Goal: Information Seeking & Learning: Learn about a topic

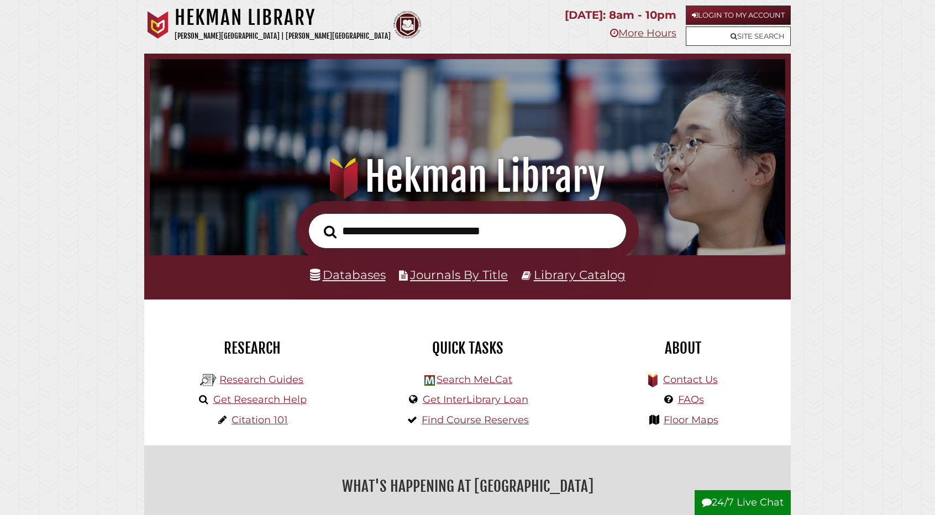
scroll to position [210, 630]
click at [565, 276] on link "Library Catalog" at bounding box center [580, 274] width 92 height 14
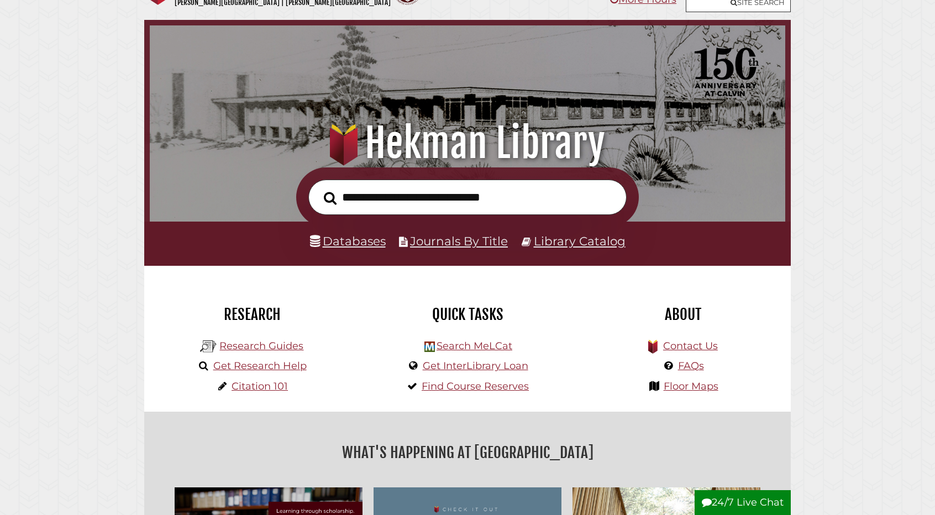
scroll to position [34, 0]
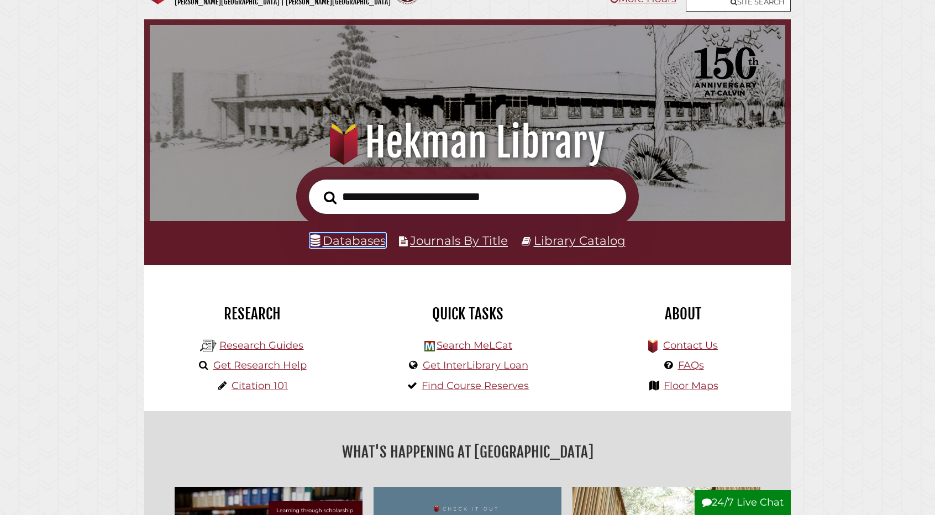
click at [354, 242] on link "Databases" at bounding box center [348, 240] width 76 height 14
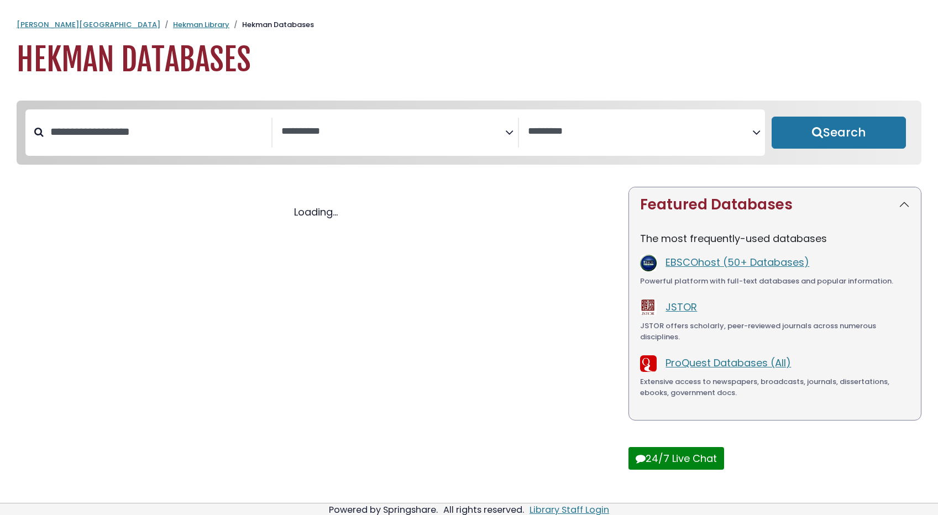
select select "Database Subject Filter"
select select "Database Vendors Filter"
select select "Database Subject Filter"
select select "Database Vendors Filter"
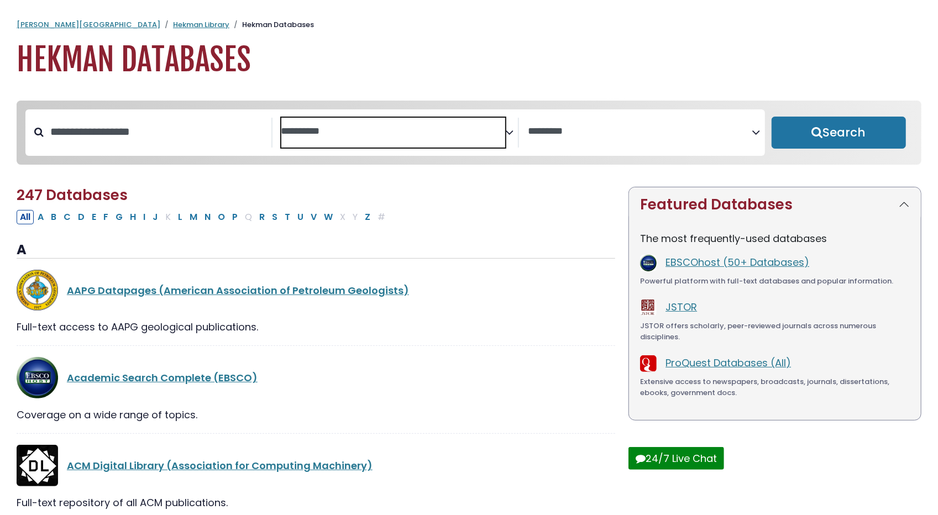
click at [357, 139] on span "Search filters" at bounding box center [393, 133] width 224 height 30
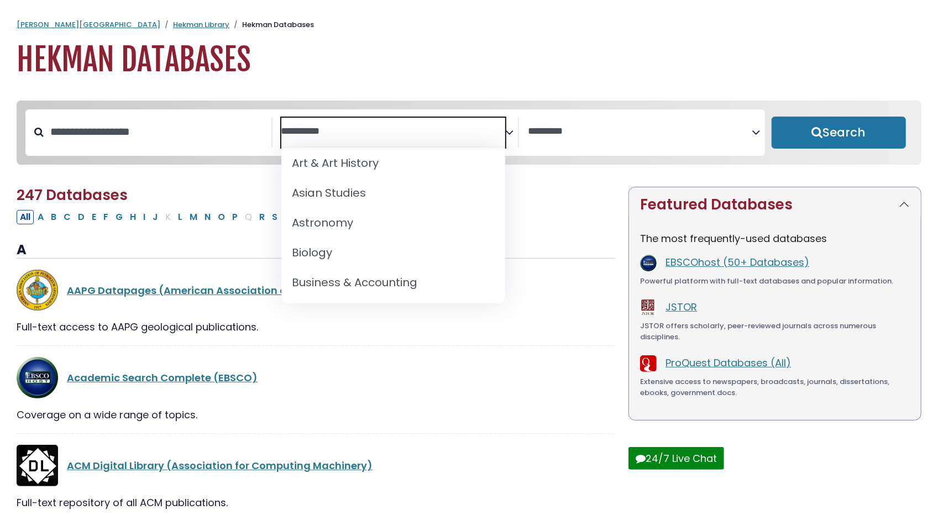
scroll to position [99, 0]
select select "*****"
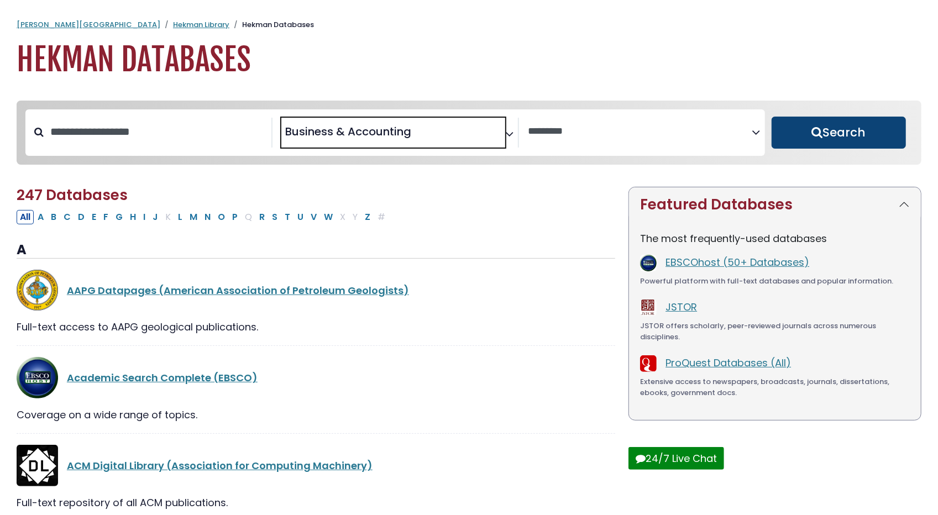
click at [832, 132] on button "Search" at bounding box center [839, 133] width 135 height 32
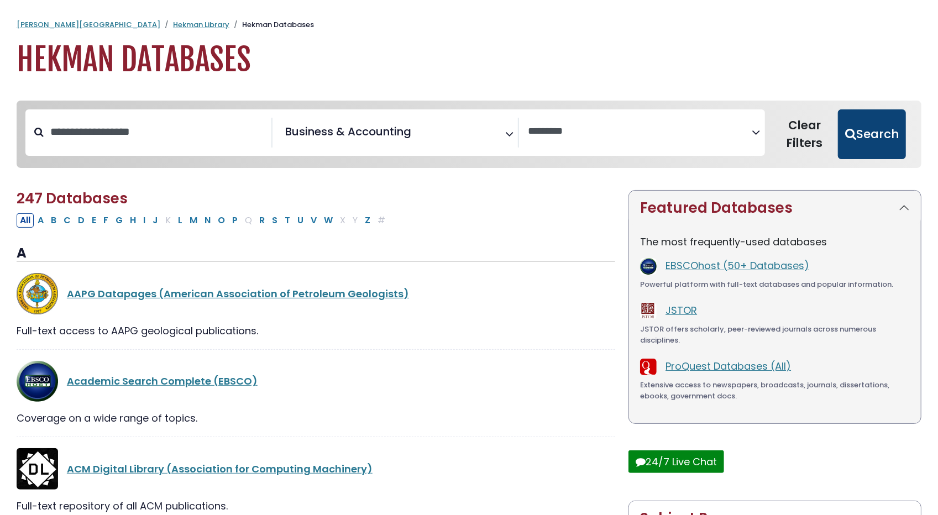
select select "Database Vendors Filter"
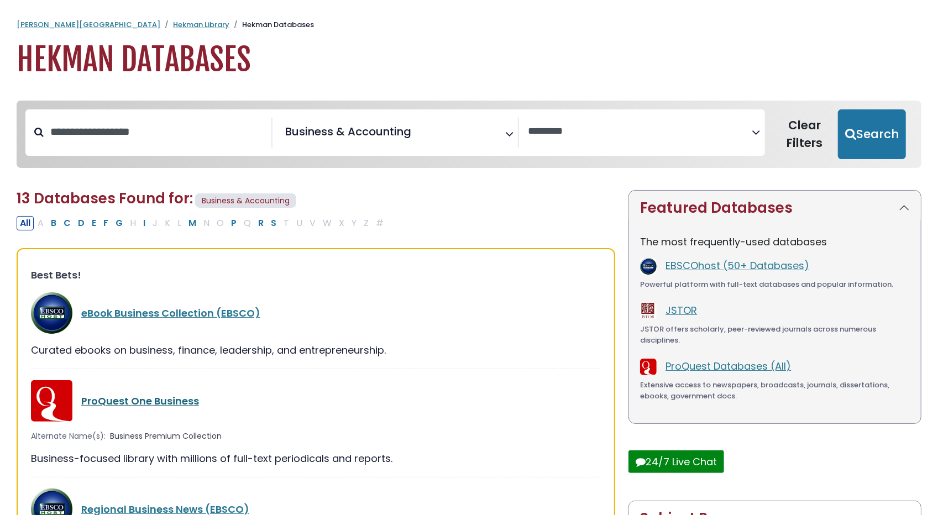
click at [162, 403] on link "ProQuest One Business" at bounding box center [140, 401] width 118 height 14
select select "Database Vendors Filter"
click at [166, 313] on link "eBook Business Collection (EBSCO)" at bounding box center [170, 313] width 179 height 14
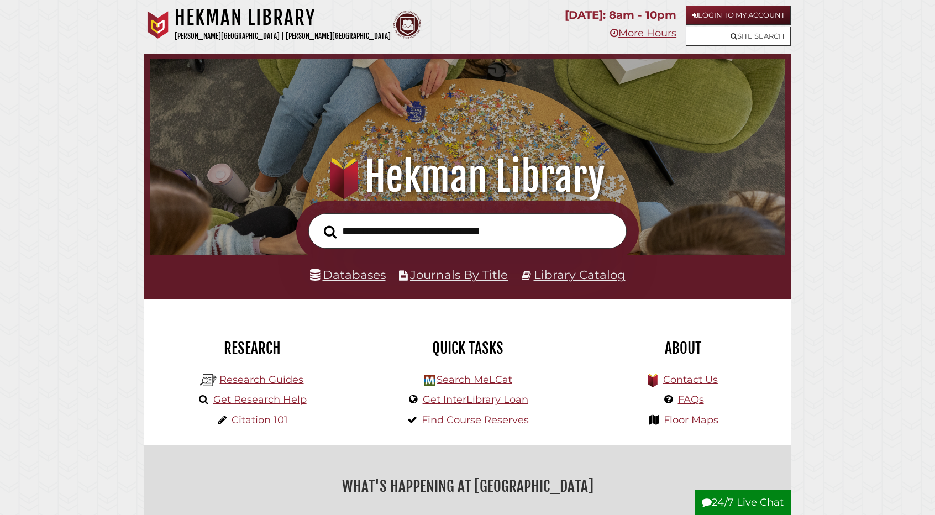
scroll to position [210, 630]
click at [359, 279] on link "Databases" at bounding box center [348, 274] width 76 height 14
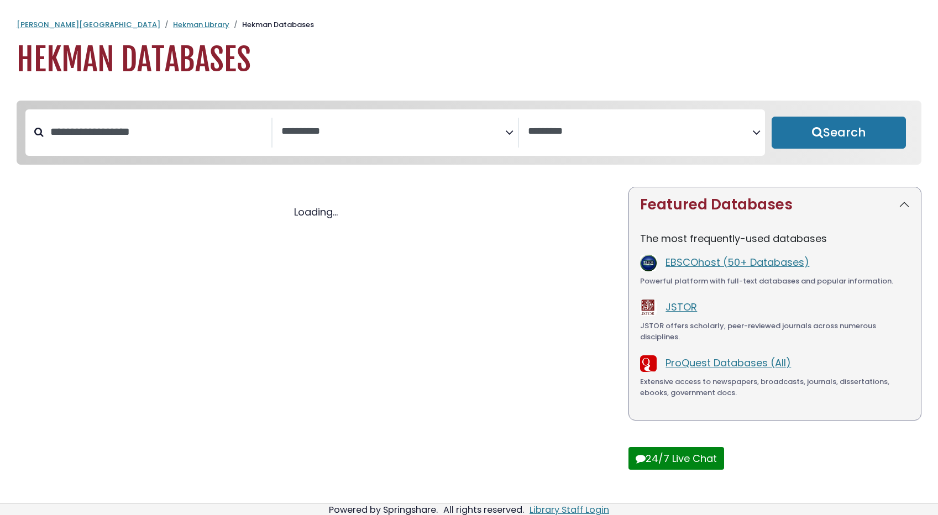
select select "Database Subject Filter"
select select "Database Vendors Filter"
select select "Database Subject Filter"
select select "Database Vendors Filter"
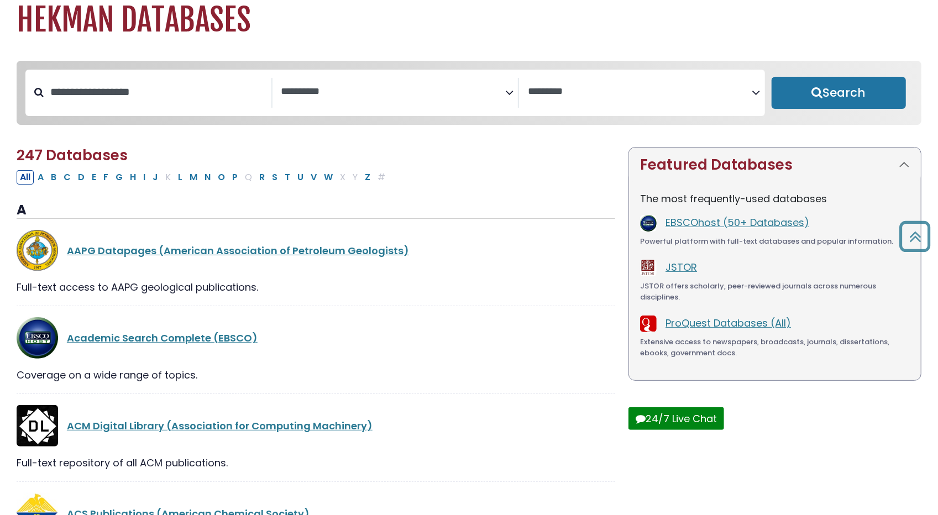
scroll to position [39, 0]
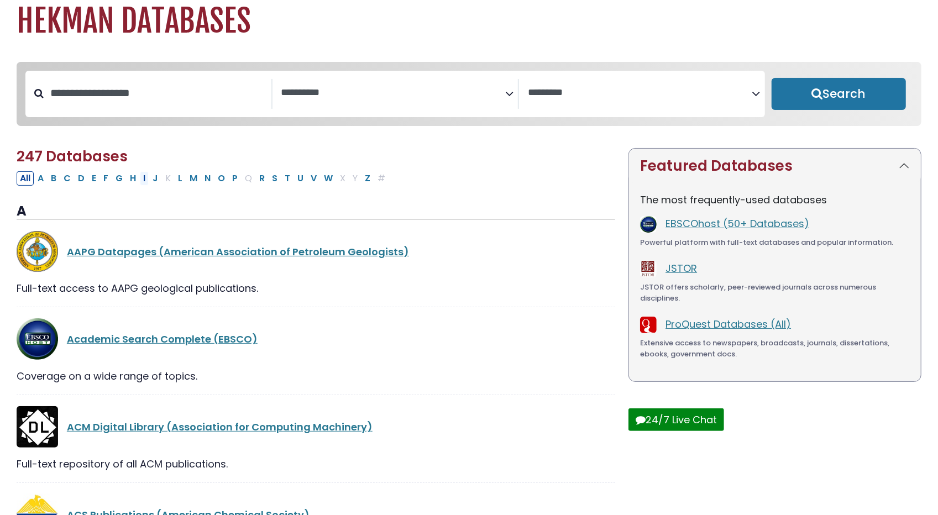
click at [140, 179] on button "I" at bounding box center [144, 178] width 9 height 14
select select "Database Subject Filter"
select select "Database Vendors Filter"
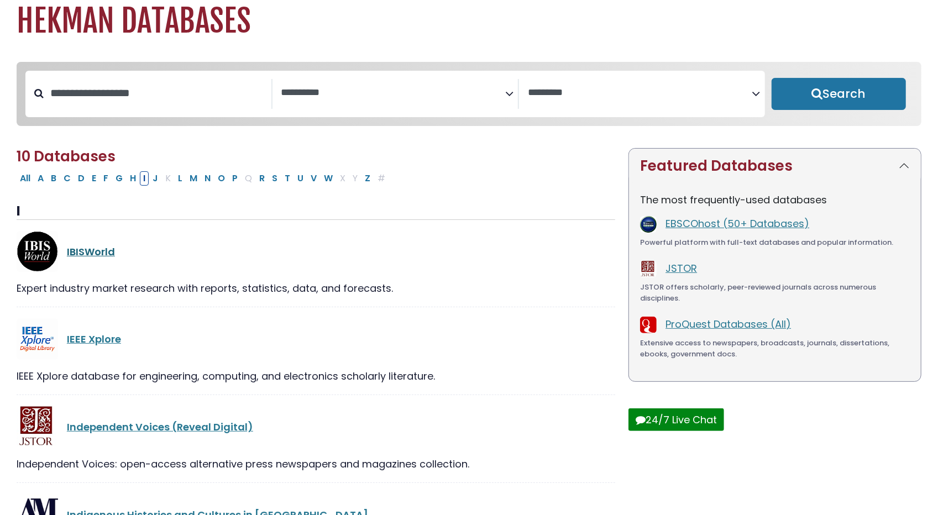
click at [78, 253] on link "IBISWorld" at bounding box center [91, 252] width 48 height 14
